Goal: Find specific page/section: Find specific page/section

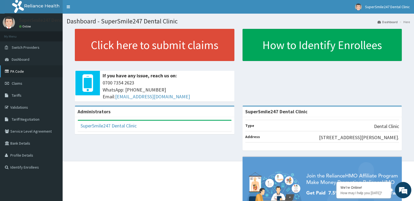
click at [14, 75] on link "PA Code" at bounding box center [31, 71] width 63 height 12
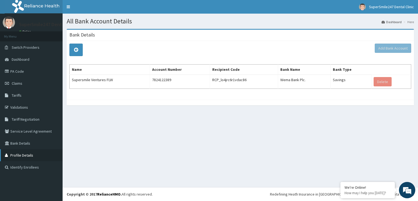
click at [27, 156] on link "Profile Details" at bounding box center [31, 155] width 63 height 12
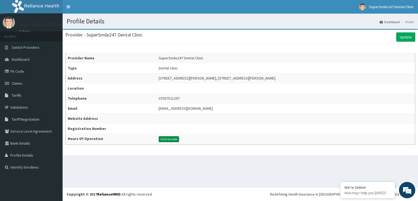
click at [169, 138] on button "Click to view" at bounding box center [169, 139] width 20 height 6
click at [169, 137] on button "Click to view" at bounding box center [169, 139] width 20 height 6
click at [167, 139] on button "Click to view" at bounding box center [169, 139] width 20 height 6
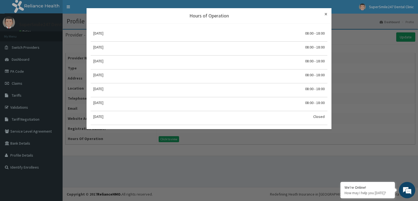
click at [327, 14] on span "×" at bounding box center [325, 13] width 3 height 7
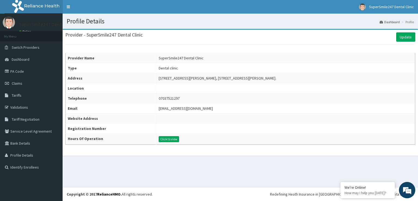
click at [167, 118] on td at bounding box center [286, 119] width 259 height 10
click at [157, 127] on td at bounding box center [286, 129] width 259 height 10
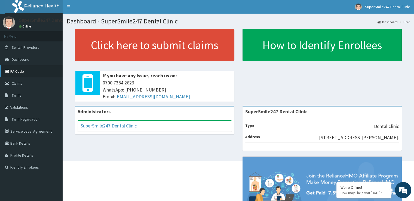
click at [54, 69] on link "PA Code" at bounding box center [31, 71] width 63 height 12
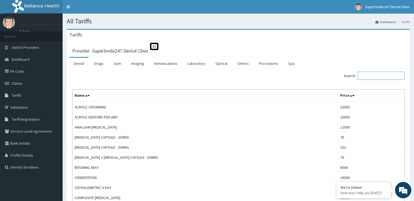
click at [370, 76] on input "Search:" at bounding box center [381, 76] width 47 height 8
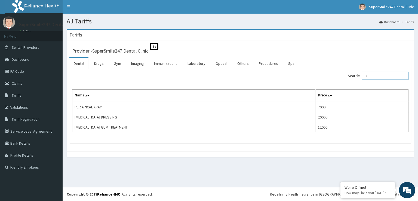
type input "P"
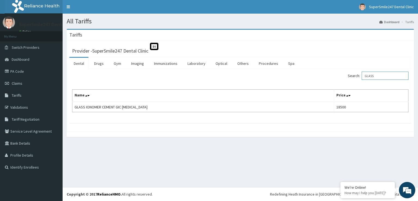
type input "GLASS"
